Goal: Task Accomplishment & Management: Use online tool/utility

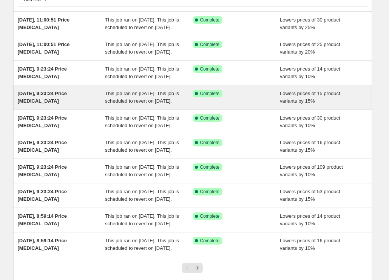
scroll to position [184, 0]
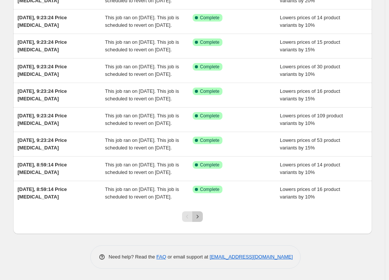
click at [198, 217] on icon "Next" at bounding box center [198, 217] width 8 height 8
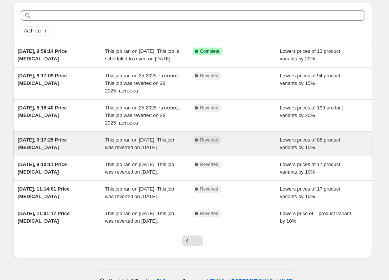
scroll to position [38, 0]
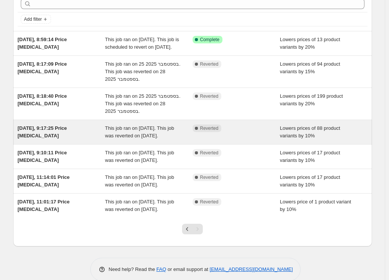
click at [176, 140] on div "This job ran on 21 בספטמבר 2025. This job was reverted on 1 באוקטובר 2025." at bounding box center [149, 132] width 88 height 15
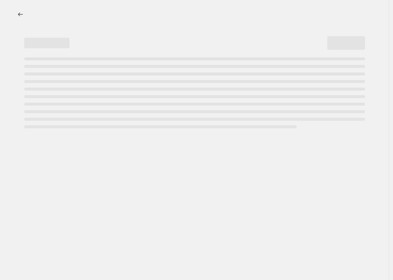
select select "percentage"
select select "vendor"
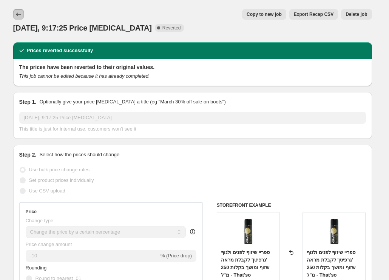
click at [18, 16] on icon "Price change jobs" at bounding box center [19, 15] width 8 height 8
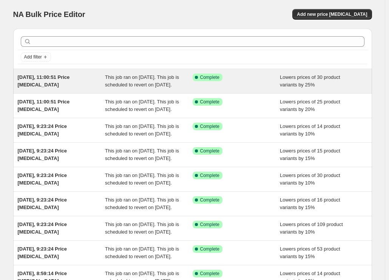
click at [178, 89] on div "This job ran on [DATE]. This job is scheduled to revert on [DATE]." at bounding box center [149, 81] width 88 height 15
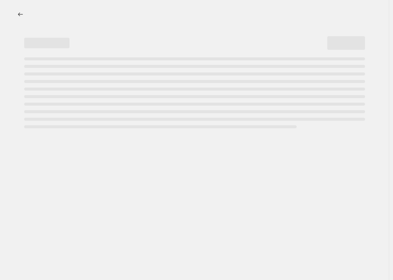
select select "percentage"
select select "collection"
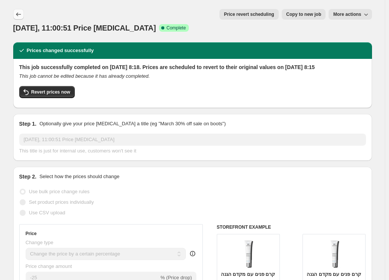
click at [20, 12] on icon "Price change jobs" at bounding box center [19, 15] width 8 height 8
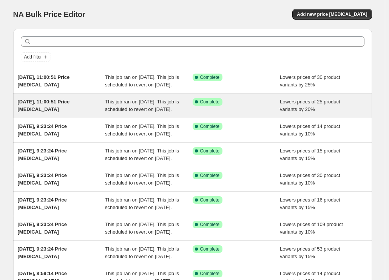
click at [73, 113] on div "[DATE], 11:00:51 Price [MEDICAL_DATA]" at bounding box center [62, 105] width 88 height 15
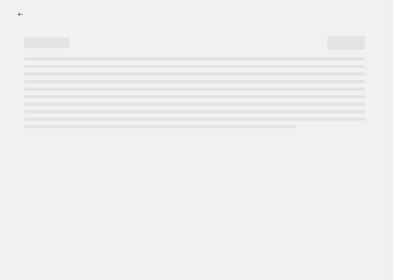
select select "percentage"
select select "collection"
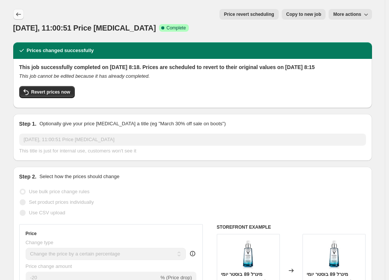
click at [22, 14] on icon "Price change jobs" at bounding box center [19, 15] width 8 height 8
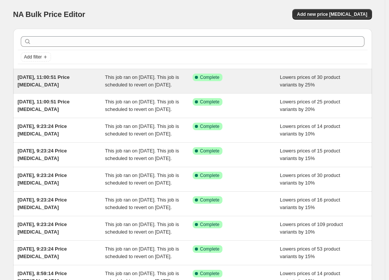
click at [117, 86] on span "This job ran on [DATE]. This job is scheduled to revert on [DATE]." at bounding box center [142, 80] width 74 height 13
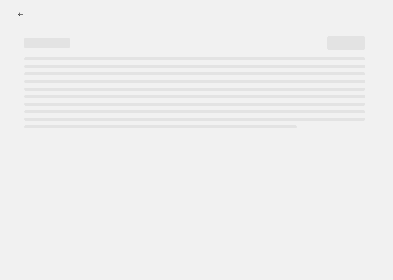
select select "percentage"
select select "collection"
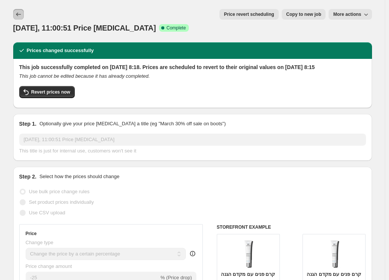
click at [21, 12] on icon "Price change jobs" at bounding box center [19, 15] width 8 height 8
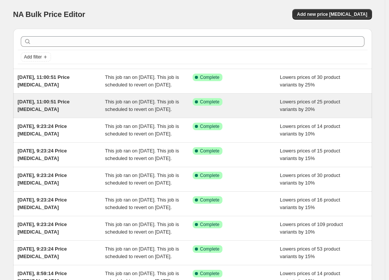
click at [190, 113] on div "This job ran on [DATE]. This job is scheduled to revert on [DATE]." at bounding box center [149, 105] width 88 height 15
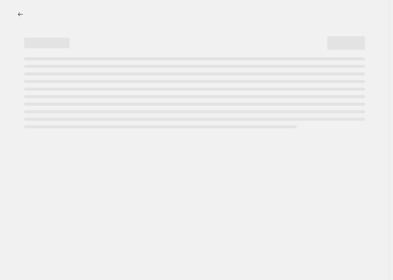
select select "percentage"
select select "collection"
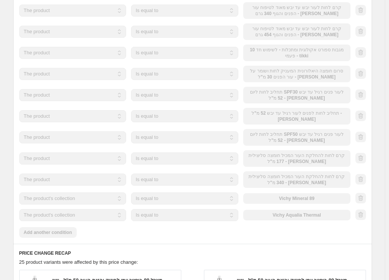
scroll to position [755, 0]
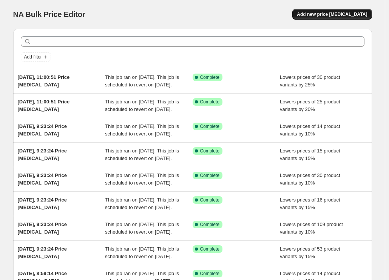
click at [333, 14] on span "Add new price [MEDICAL_DATA]" at bounding box center [332, 14] width 70 height 6
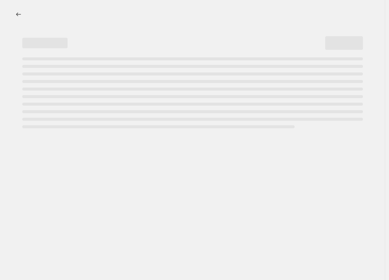
select select "percentage"
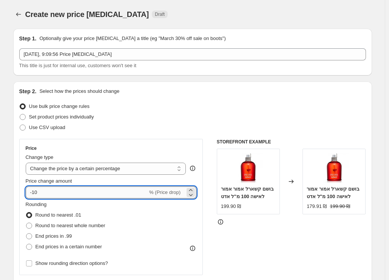
drag, startPoint x: 40, startPoint y: 193, endPoint x: 36, endPoint y: 193, distance: 4.2
click at [36, 193] on input "-10" at bounding box center [87, 192] width 122 height 12
type input "-15"
click at [97, 245] on span "End prices in a certain number" at bounding box center [68, 247] width 66 height 6
click at [26, 244] on input "End prices in a certain number" at bounding box center [26, 244] width 0 height 0
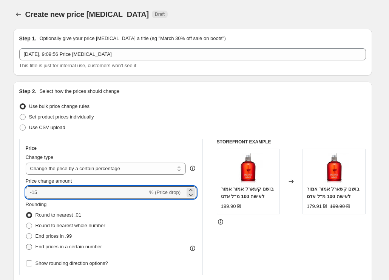
radio input "true"
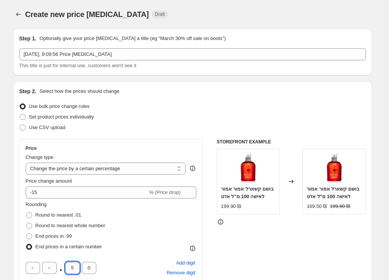
drag, startPoint x: 76, startPoint y: 267, endPoint x: 74, endPoint y: 260, distance: 6.7
click at [71, 265] on input "5" at bounding box center [72, 268] width 14 height 12
type input "9"
click at [21, 238] on div "Price Change type Change the price to a certain amount Change the price by a ce…" at bounding box center [111, 229] width 184 height 180
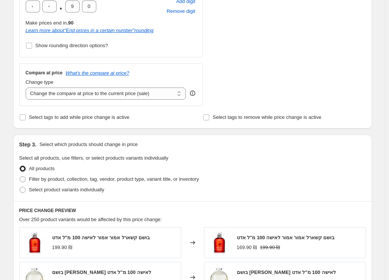
scroll to position [264, 0]
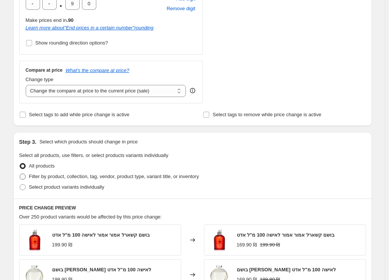
click at [85, 178] on span "Filter by product, collection, tag, vendor, product type, variant title, or inv…" at bounding box center [114, 177] width 170 height 6
click at [20, 174] on input "Filter by product, collection, tag, vendor, product type, variant title, or inv…" at bounding box center [20, 174] width 0 height 0
radio input "true"
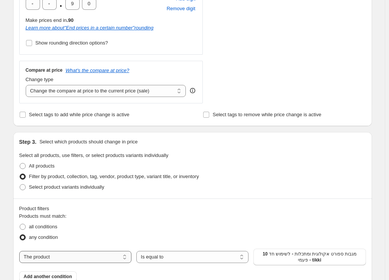
click at [53, 257] on select "The product The product's collection The product's tag The product's vendor The…" at bounding box center [75, 257] width 112 height 12
select select "vendor"
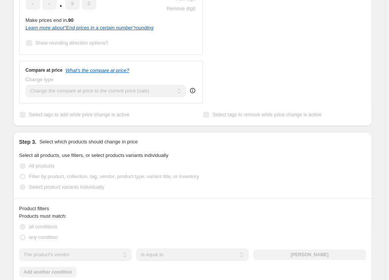
click at [271, 252] on div "[PERSON_NAME]" at bounding box center [309, 255] width 112 height 11
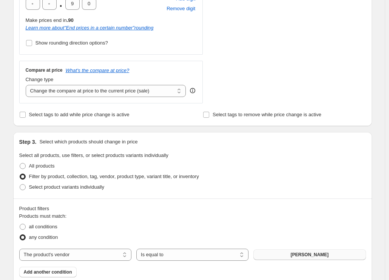
click at [272, 254] on button "[PERSON_NAME]" at bounding box center [309, 255] width 112 height 11
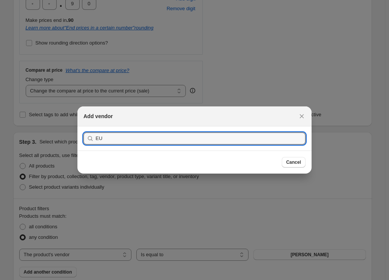
type input "E"
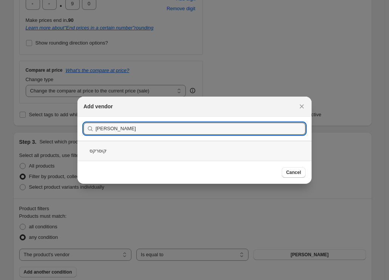
type input "[PERSON_NAME]"
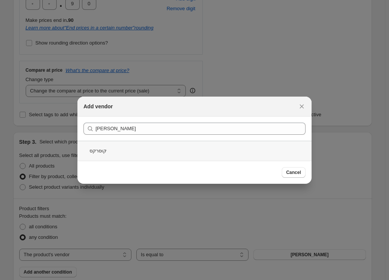
click at [104, 155] on div "קוסרקס" at bounding box center [194, 151] width 234 height 20
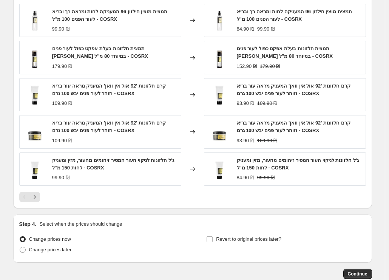
scroll to position [616, 0]
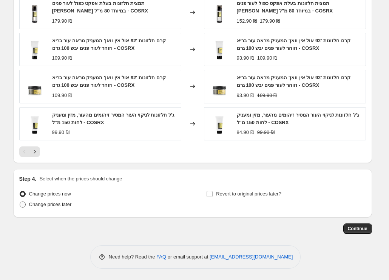
click at [52, 203] on span "Change prices later" at bounding box center [50, 205] width 43 height 6
click at [20, 202] on input "Change prices later" at bounding box center [20, 202] width 0 height 0
radio input "true"
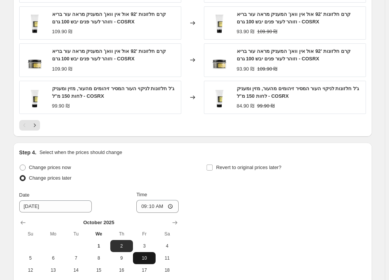
scroll to position [653, 0]
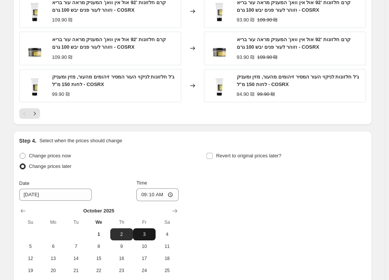
click at [145, 234] on span "3" at bounding box center [144, 234] width 17 height 6
type input "[DATE]"
click at [167, 196] on input "09:10" at bounding box center [157, 194] width 42 height 13
type input "08:10"
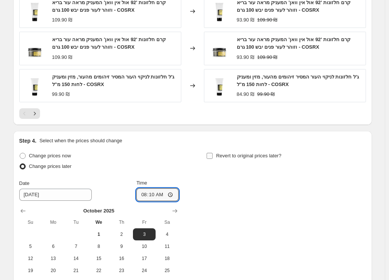
click at [236, 156] on span "Revert to original prices later?" at bounding box center [248, 156] width 65 height 6
click at [213, 156] on input "Revert to original prices later?" at bounding box center [209, 156] width 6 height 6
checkbox input "true"
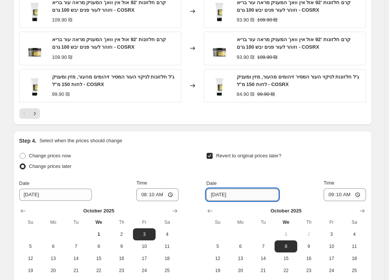
click at [259, 195] on input "[DATE]" at bounding box center [242, 195] width 72 height 12
click at [262, 260] on span "14" at bounding box center [263, 259] width 17 height 6
type input "[DATE]"
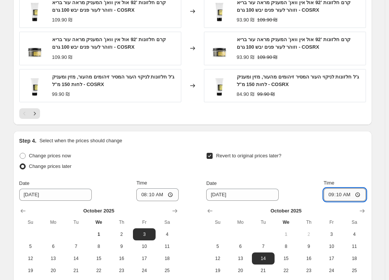
click at [354, 191] on input "09:10" at bounding box center [345, 194] width 42 height 13
type input "08:30"
click at [349, 151] on div "Revert to original prices later?" at bounding box center [285, 162] width 159 height 23
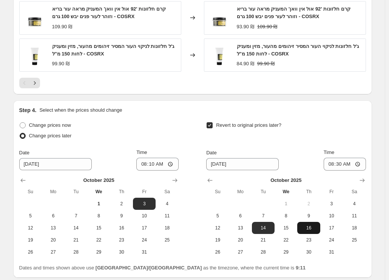
scroll to position [745, 0]
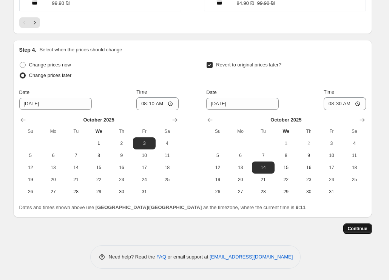
click at [368, 234] on button "Continue" at bounding box center [357, 228] width 29 height 11
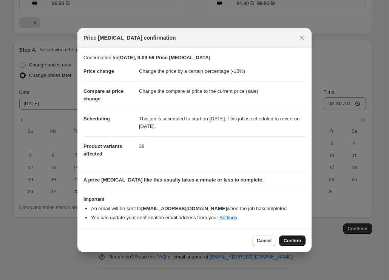
click at [289, 245] on button "Confirm" at bounding box center [292, 241] width 26 height 11
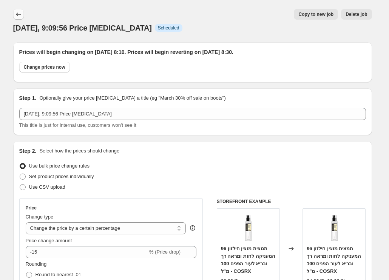
click at [20, 10] on button "Price change jobs" at bounding box center [18, 14] width 11 height 11
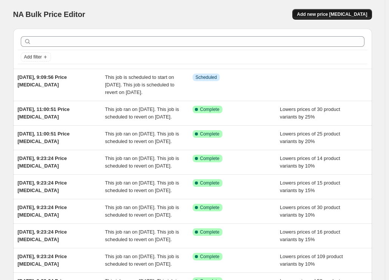
click at [346, 14] on span "Add new price [MEDICAL_DATA]" at bounding box center [332, 14] width 70 height 6
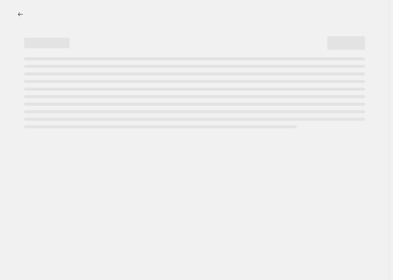
select select "percentage"
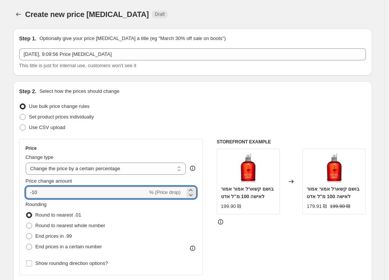
drag, startPoint x: 47, startPoint y: 190, endPoint x: 37, endPoint y: 186, distance: 11.0
click at [37, 186] on div "Price change amount -10 % (Price drop)" at bounding box center [111, 187] width 171 height 21
type input "-15"
click at [55, 247] on span "End prices in a certain number" at bounding box center [68, 247] width 66 height 6
click at [26, 244] on input "End prices in a certain number" at bounding box center [26, 244] width 0 height 0
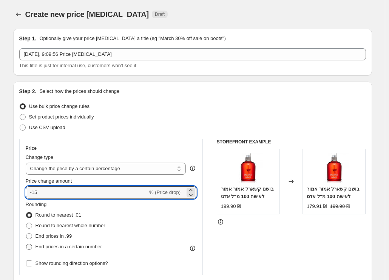
radio input "true"
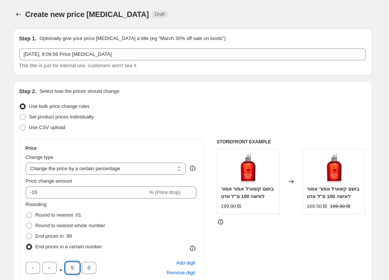
click at [70, 265] on input "5" at bounding box center [72, 268] width 14 height 12
type input "9"
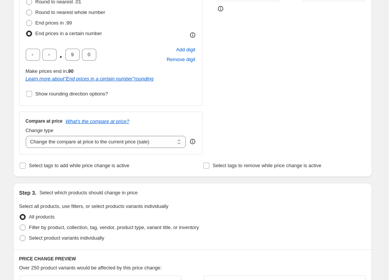
scroll to position [227, 0]
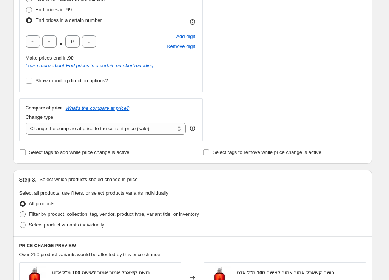
click at [92, 218] on span "Filter by product, collection, tag, vendor, product type, variant title, or inv…" at bounding box center [114, 215] width 170 height 8
click at [20, 212] on input "Filter by product, collection, tag, vendor, product type, variant title, or inv…" at bounding box center [20, 211] width 0 height 0
radio input "true"
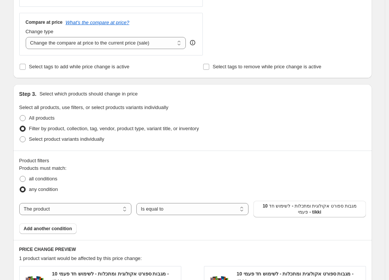
scroll to position [340, 0]
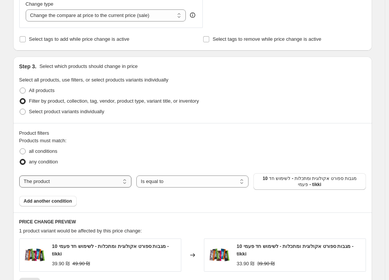
click at [100, 186] on select "The product The product's collection The product's tag The product's vendor The…" at bounding box center [75, 182] width 112 height 12
select select "vendor"
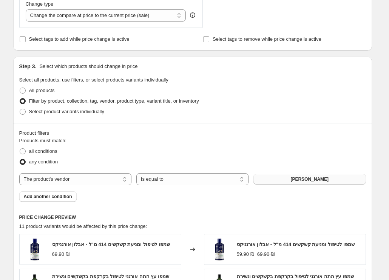
click at [306, 180] on span "[PERSON_NAME]" at bounding box center [309, 179] width 38 height 6
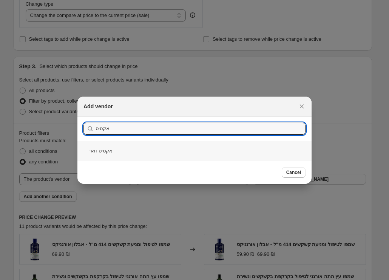
type input "אקסיס"
click at [173, 148] on div "אקסיס וואי" at bounding box center [194, 151] width 234 height 20
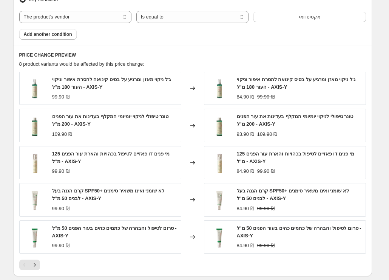
scroll to position [604, 0]
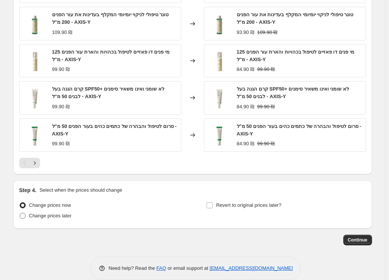
click at [68, 216] on span "Change prices later" at bounding box center [50, 216] width 43 height 6
click at [20, 213] on input "Change prices later" at bounding box center [20, 213] width 0 height 0
radio input "true"
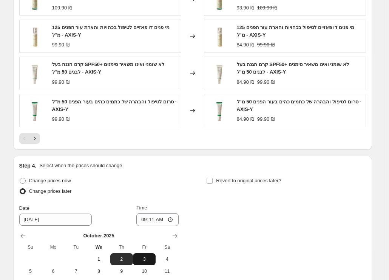
scroll to position [642, 0]
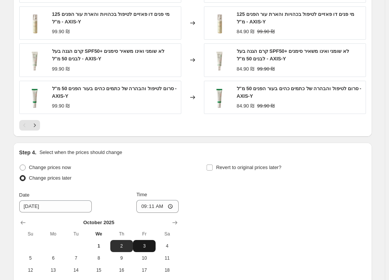
click at [145, 250] on button "3" at bounding box center [144, 246] width 23 height 12
type input "[DATE]"
click at [165, 208] on input "09:11" at bounding box center [157, 206] width 42 height 13
click at [165, 207] on input "09:11" at bounding box center [157, 206] width 42 height 13
type input "08:10"
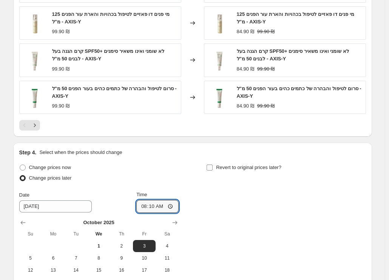
click at [257, 169] on span "Revert to original prices later?" at bounding box center [248, 168] width 65 height 6
click at [213, 169] on input "Revert to original prices later?" at bounding box center [209, 168] width 6 height 6
checkbox input "true"
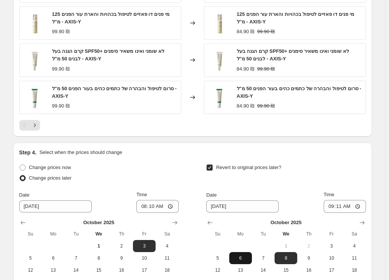
click at [248, 262] on button "6" at bounding box center [240, 258] width 23 height 12
type input "[DATE]"
click at [351, 207] on input "09:11" at bounding box center [345, 206] width 42 height 13
type input "08:15"
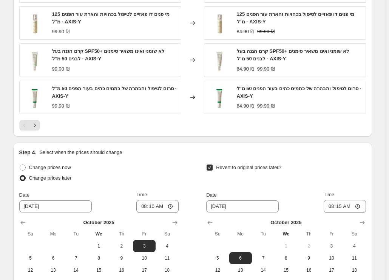
click at [350, 185] on div "Revert to original prices later?" at bounding box center [285, 173] width 159 height 23
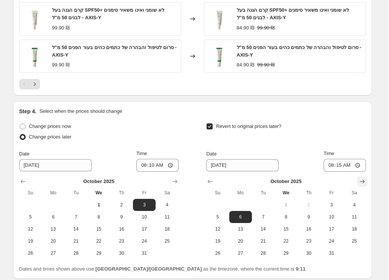
scroll to position [745, 0]
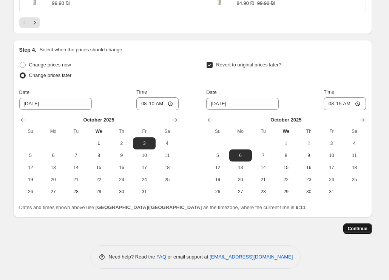
click at [362, 231] on span "Continue" at bounding box center [358, 229] width 20 height 6
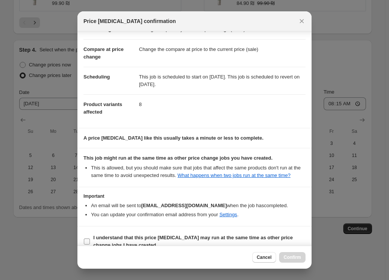
scroll to position [36, 0]
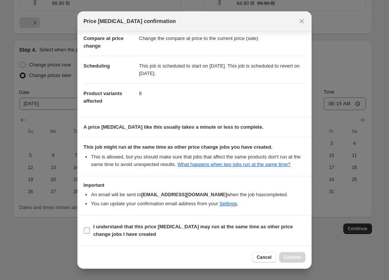
click at [157, 228] on b "I understand that this price [MEDICAL_DATA] may run at the same time as other p…" at bounding box center [192, 230] width 199 height 13
click at [90, 228] on input "I understand that this price [MEDICAL_DATA] may run at the same time as other p…" at bounding box center [87, 231] width 6 height 6
checkbox input "true"
click at [293, 257] on span "Confirm" at bounding box center [292, 257] width 17 height 6
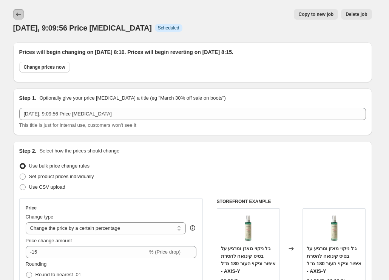
click at [22, 14] on icon "Price change jobs" at bounding box center [19, 15] width 8 height 8
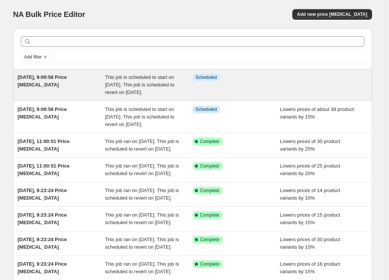
click at [120, 95] on span "This job is scheduled to start on [DATE]. This job is scheduled to revert on [D…" at bounding box center [139, 84] width 69 height 21
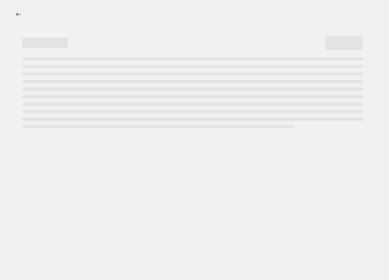
select select "percentage"
select select "vendor"
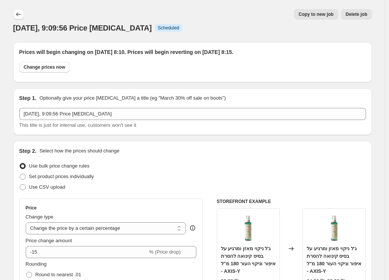
click at [20, 15] on icon "Price change jobs" at bounding box center [19, 15] width 8 height 8
